Goal: Information Seeking & Learning: Understand process/instructions

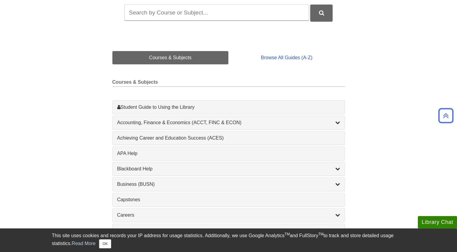
scroll to position [107, 0]
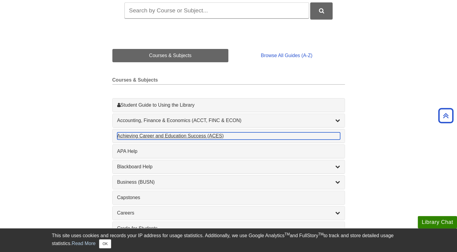
click at [166, 135] on div "Achieving Career and Education Success (ACES) , 1 guides" at bounding box center [228, 135] width 223 height 7
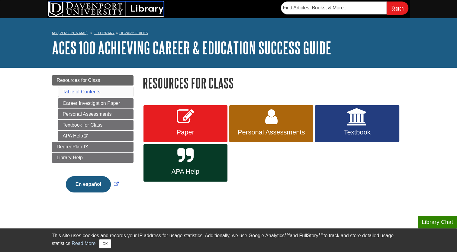
click at [142, 10] on img at bounding box center [106, 9] width 115 height 15
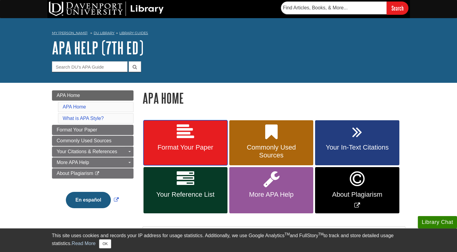
click at [180, 154] on link "Format Your Paper" at bounding box center [186, 142] width 84 height 45
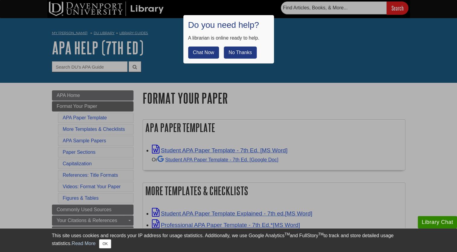
click at [144, 9] on div at bounding box center [228, 126] width 457 height 252
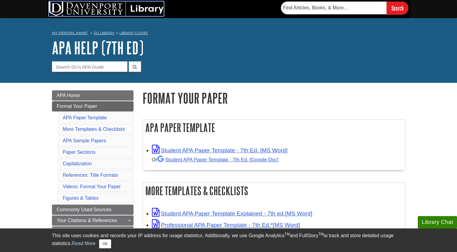
click at [145, 14] on img at bounding box center [106, 9] width 115 height 15
